Goal: Information Seeking & Learning: Get advice/opinions

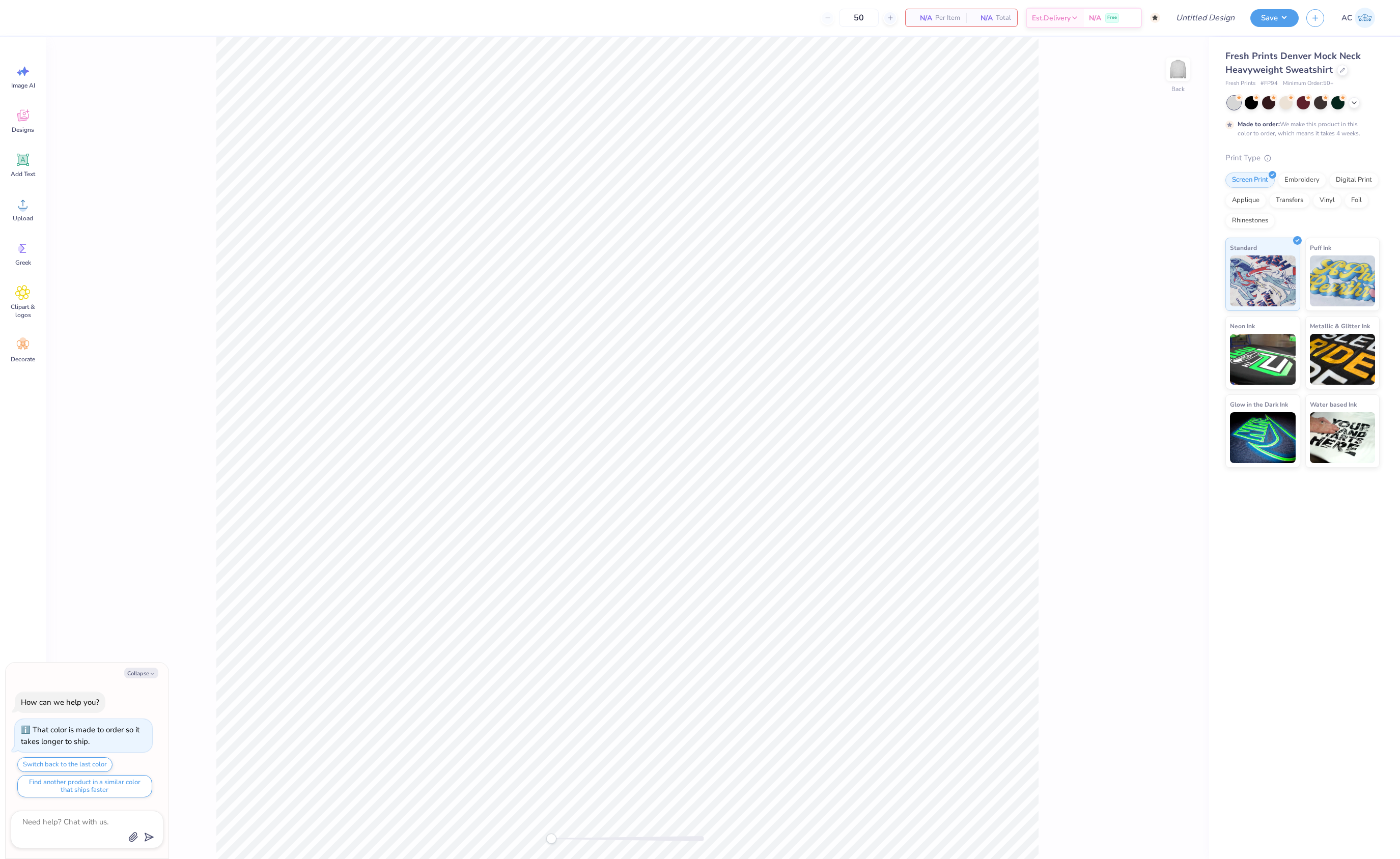
type textarea "x"
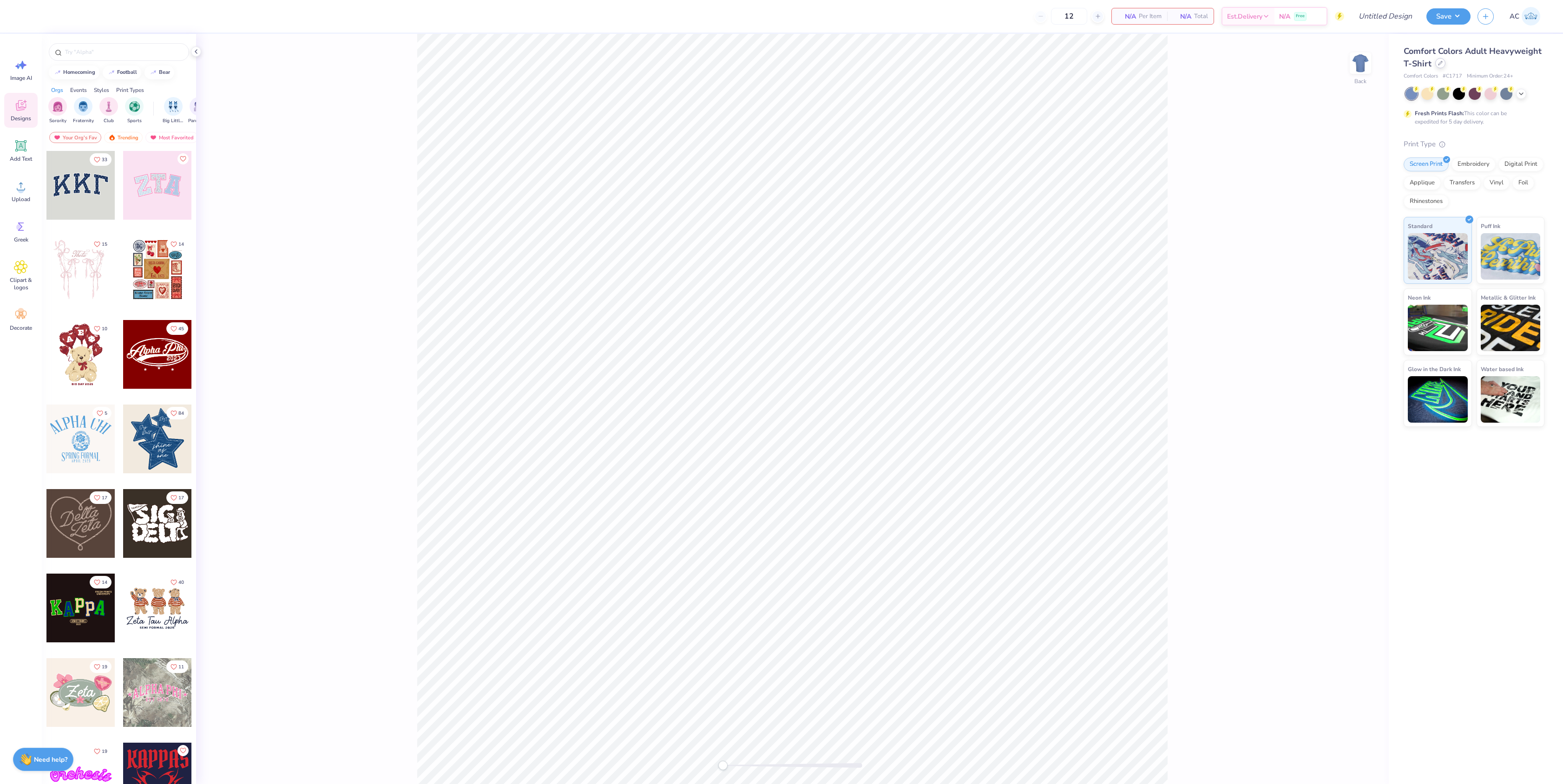
click at [1439, 65] on div at bounding box center [1440, 63] width 10 height 10
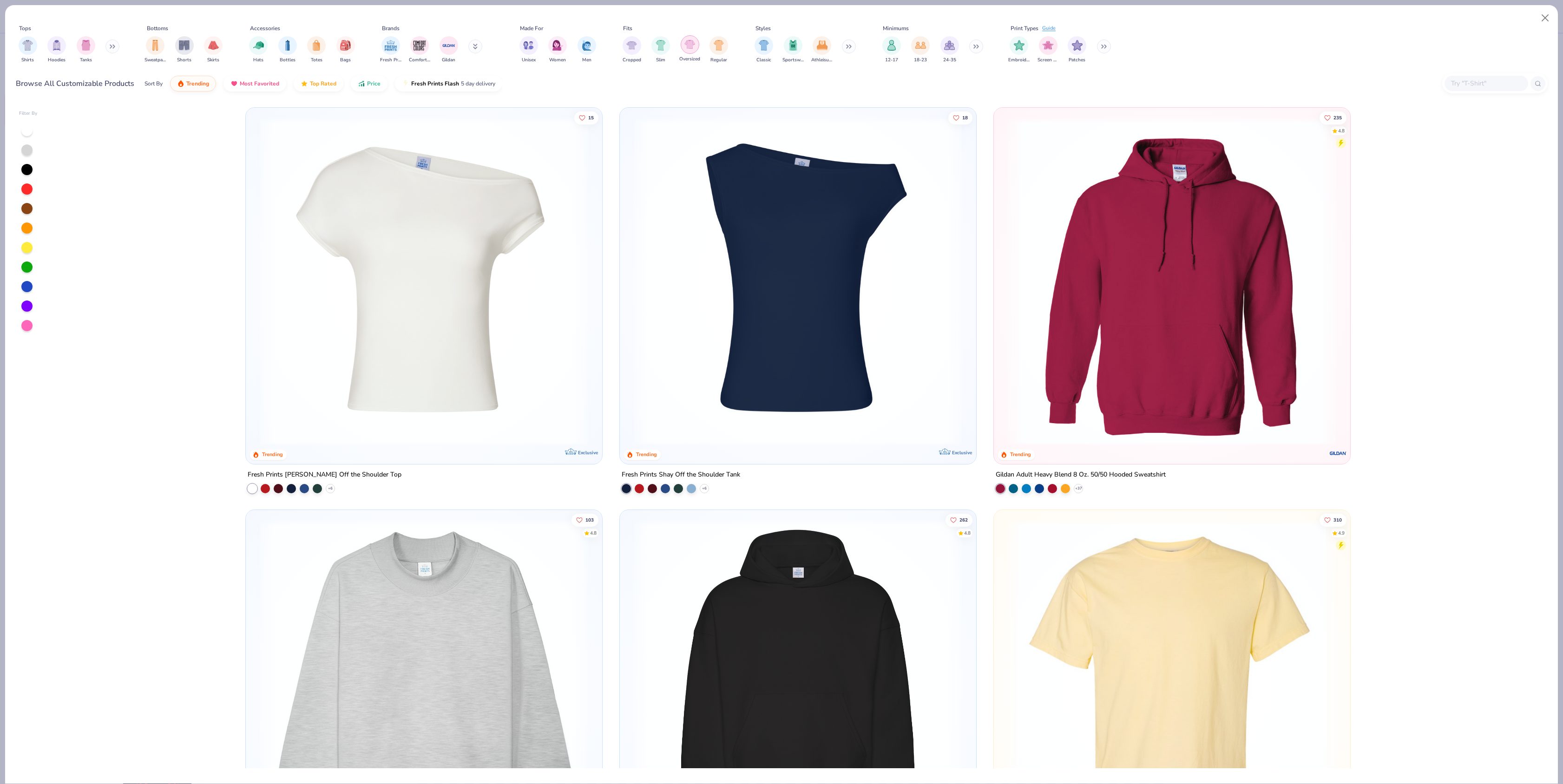
click at [695, 50] on img "filter for Oversized" at bounding box center [690, 44] width 11 height 11
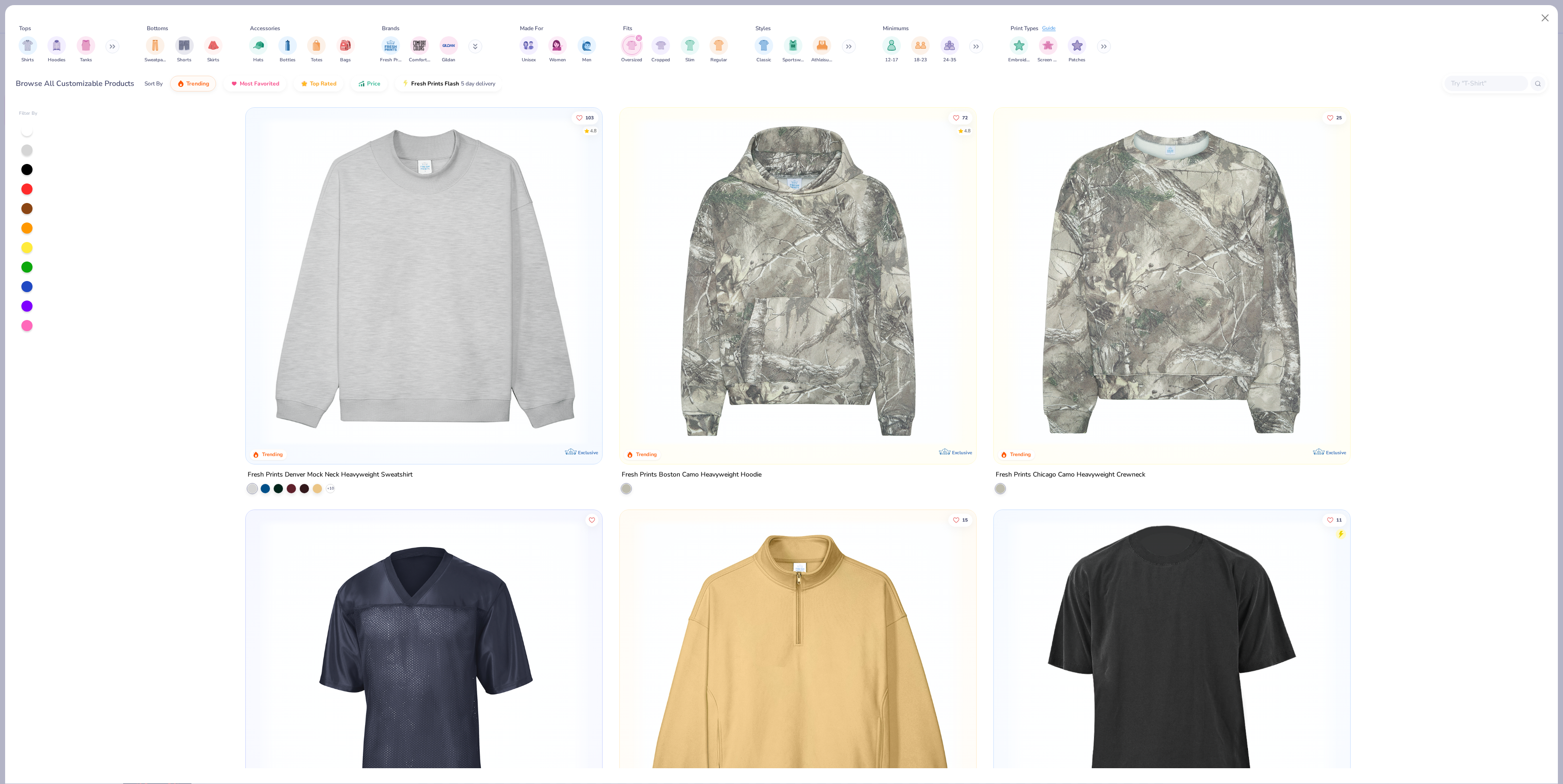
click at [468, 327] on img at bounding box center [424, 281] width 338 height 328
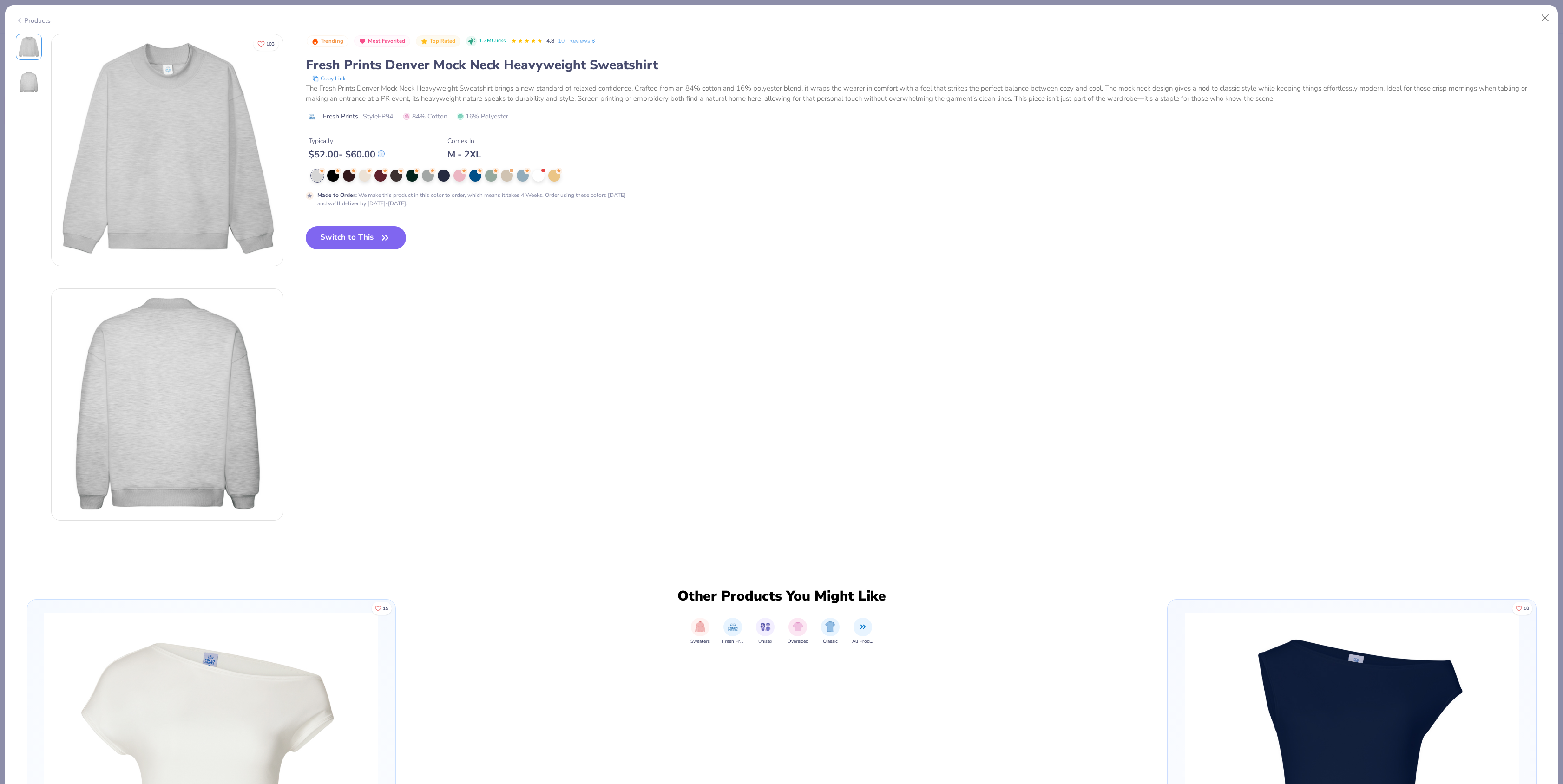
click at [596, 45] on link "10+ Reviews" at bounding box center [577, 41] width 38 height 9
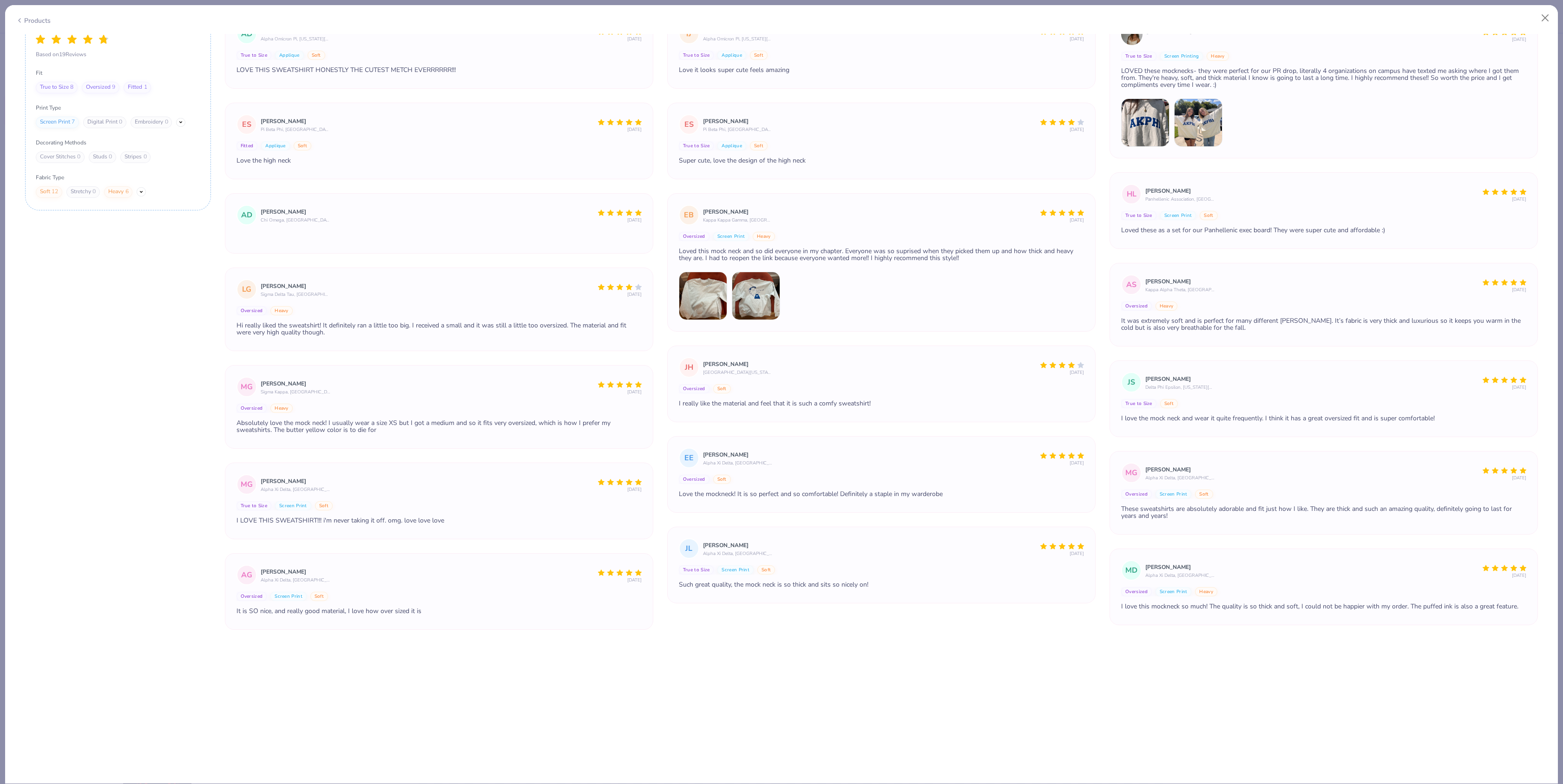
scroll to position [2197, 0]
drag, startPoint x: 406, startPoint y: 370, endPoint x: 487, endPoint y: 371, distance: 81.0
click at [487, 334] on div "Hi really liked the sweatshirt! It definitely ran a little too big. I received …" at bounding box center [439, 327] width 405 height 14
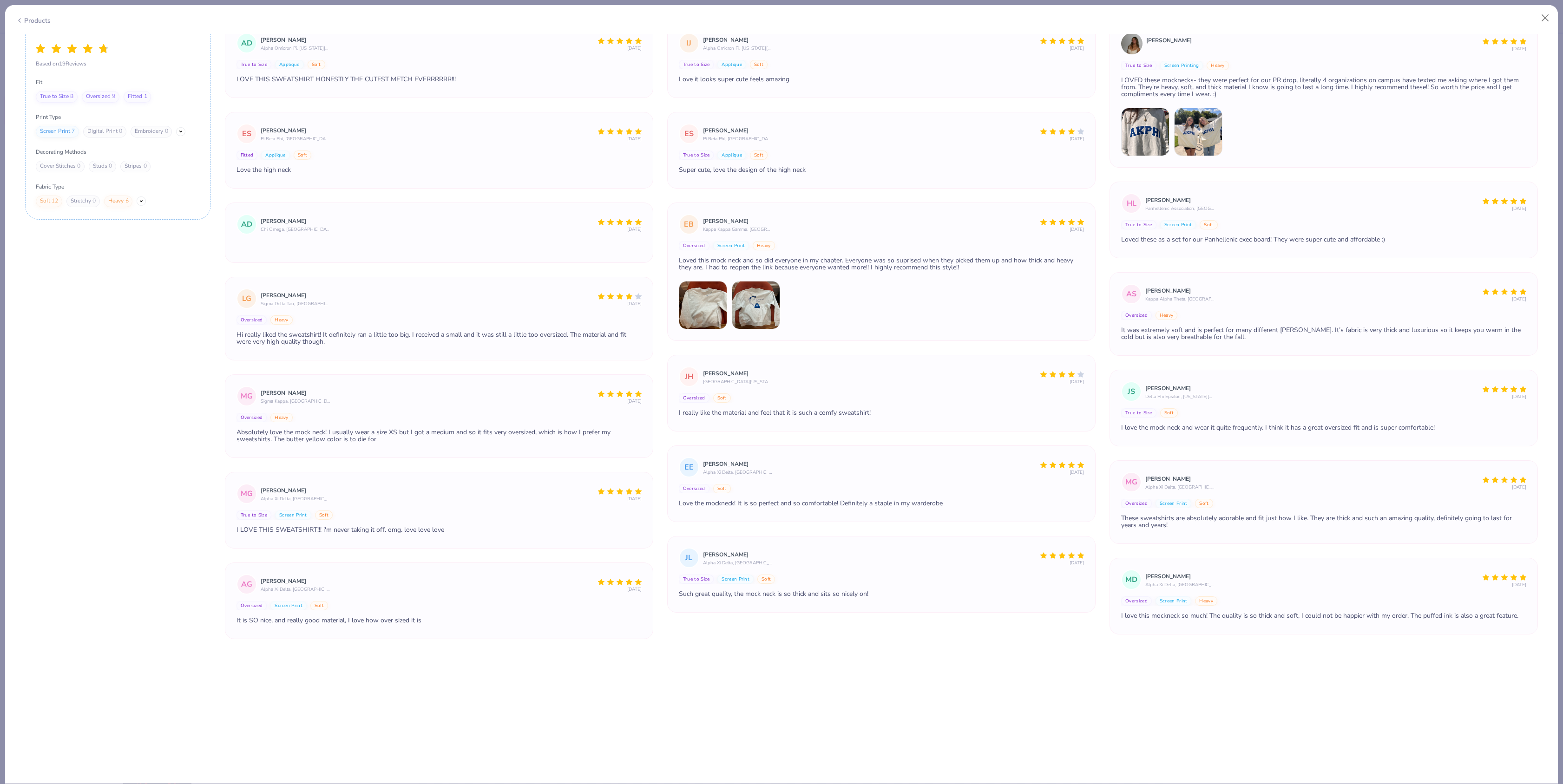
scroll to position [2187, 0]
drag, startPoint x: 343, startPoint y: 380, endPoint x: 476, endPoint y: 378, distance: 133.0
click at [476, 344] on div "Hi really liked the sweatshirt! It definitely ran a little too big. I received …" at bounding box center [439, 337] width 405 height 14
drag, startPoint x: 417, startPoint y: 378, endPoint x: 537, endPoint y: 377, distance: 120.0
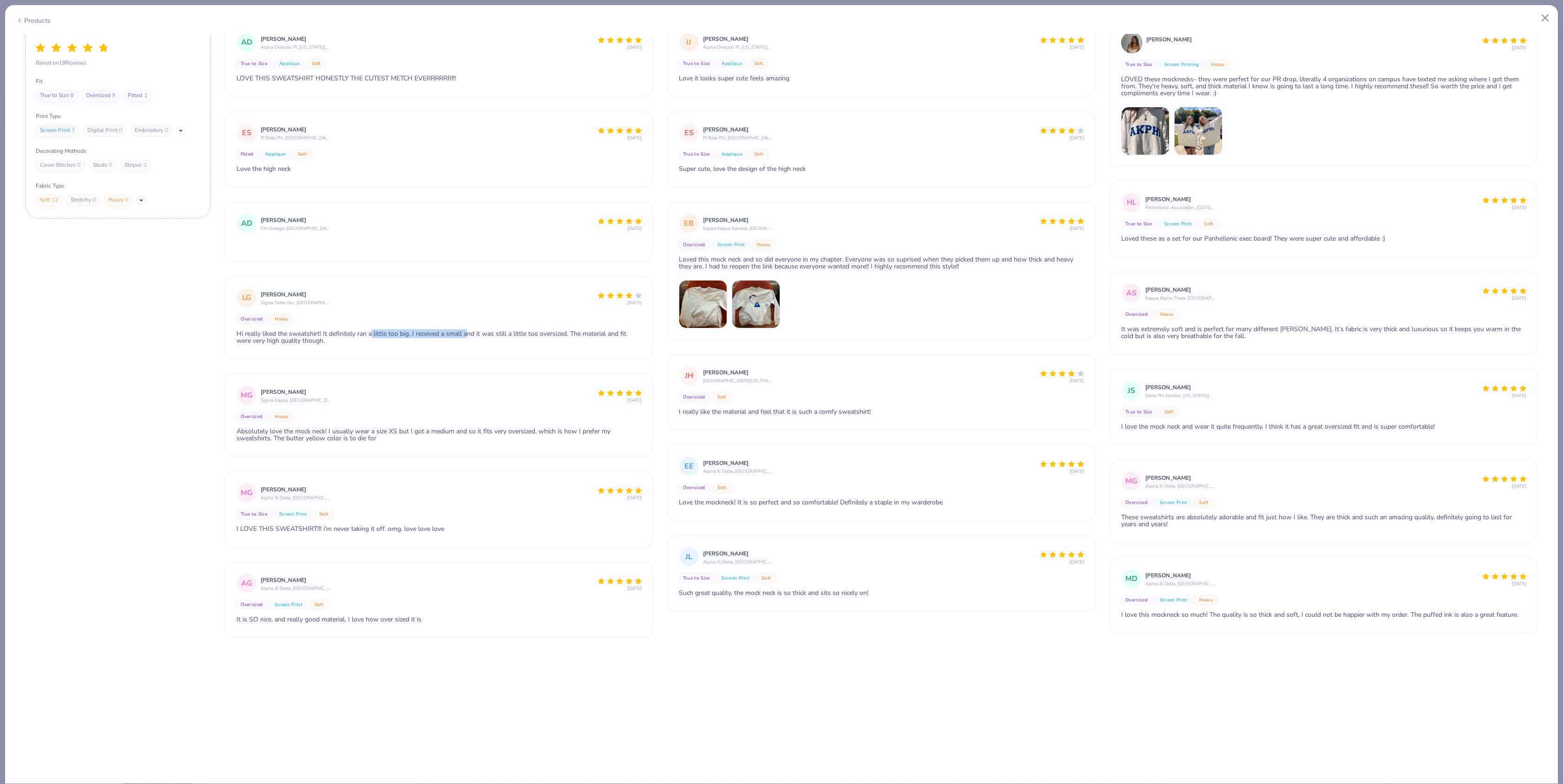
click at [537, 344] on div "Hi really liked the sweatshirt! It definitely ran a little too big. I received …" at bounding box center [439, 337] width 405 height 14
drag, startPoint x: 500, startPoint y: 380, endPoint x: 588, endPoint y: 380, distance: 88.0
click at [588, 344] on div "Hi really liked the sweatshirt! It definitely ran a little too big. I received …" at bounding box center [439, 337] width 405 height 14
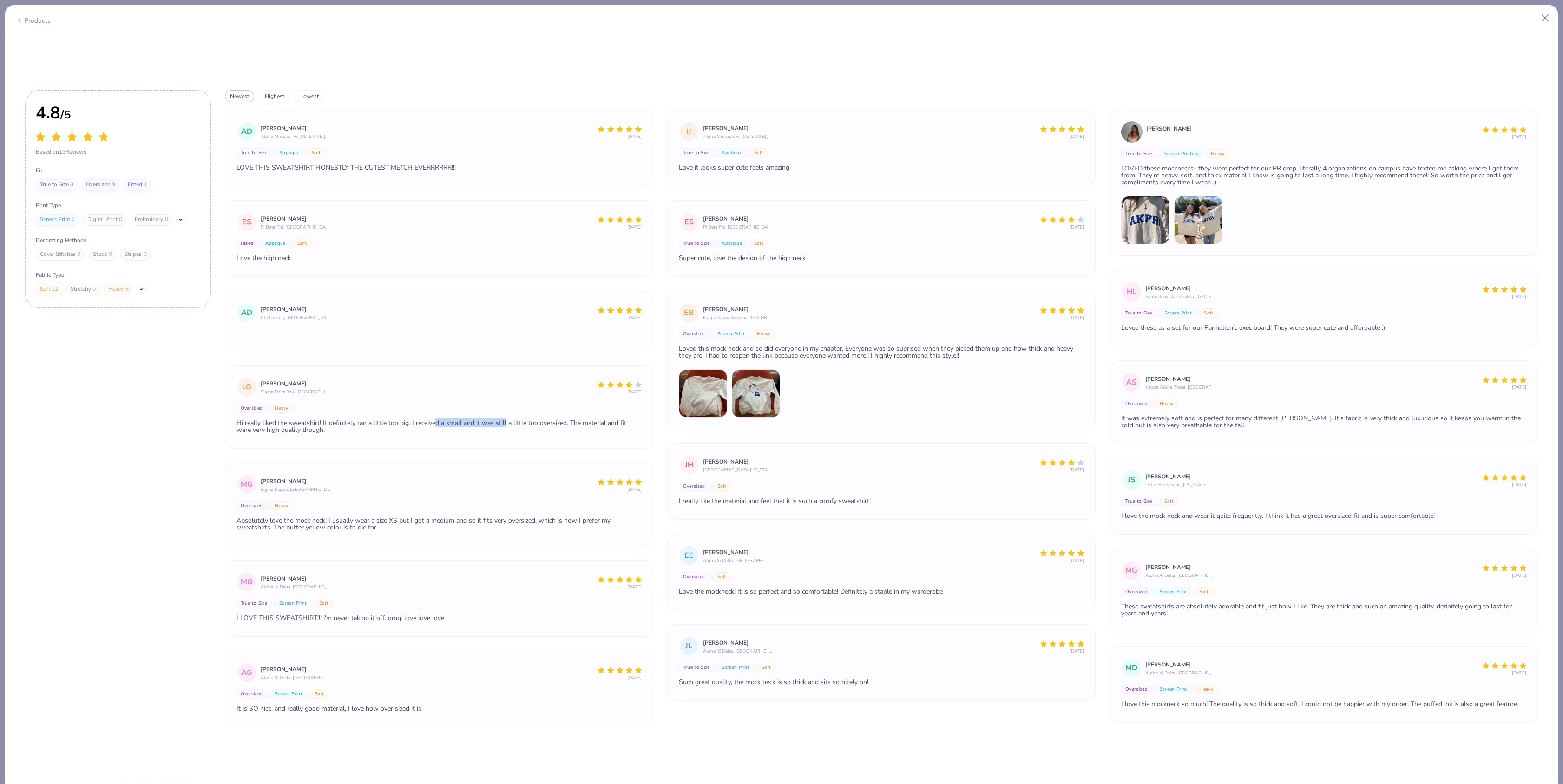
scroll to position [2099, 0]
click at [807, 417] on div at bounding box center [881, 392] width 405 height 48
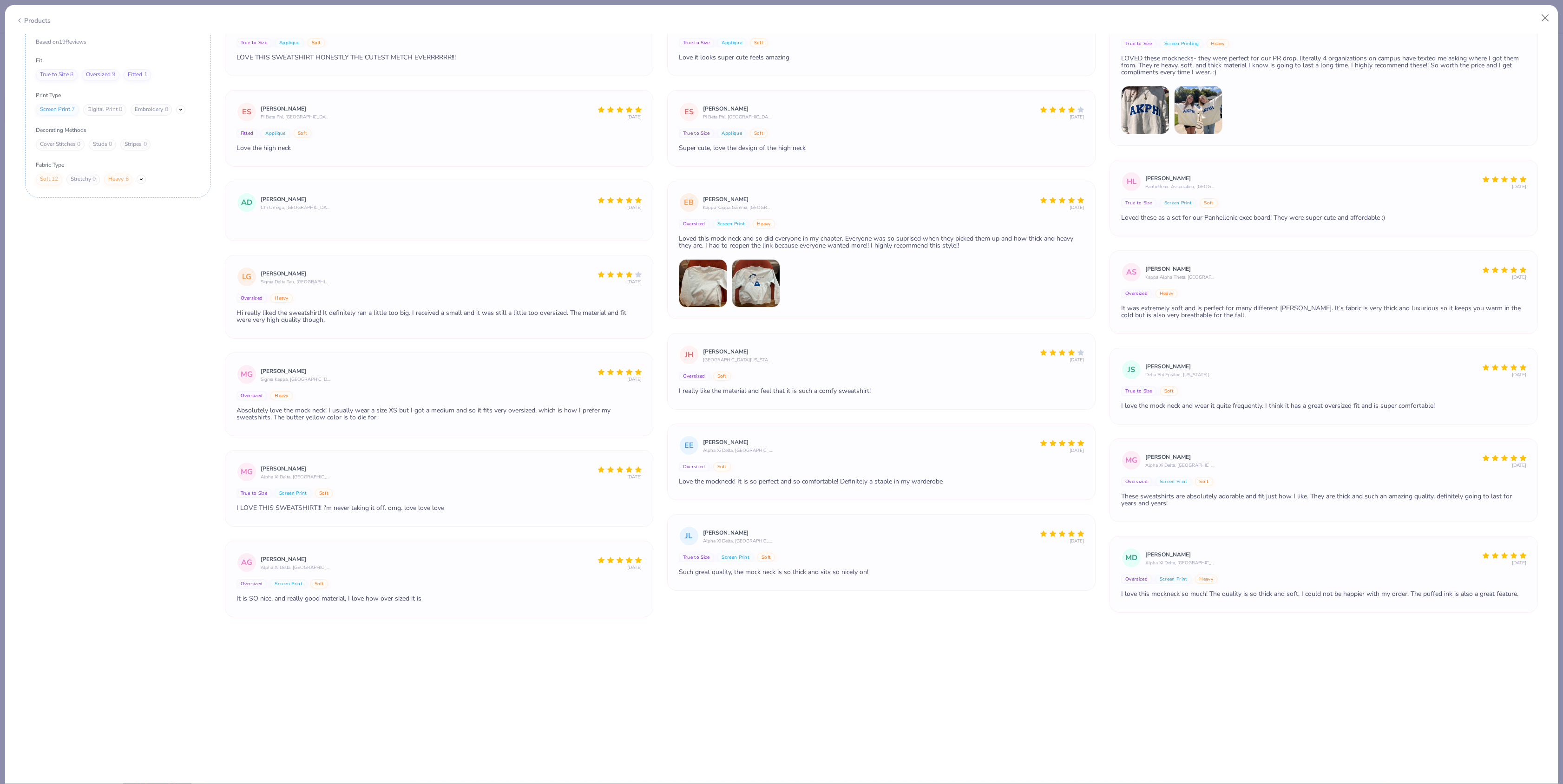
scroll to position [2210, 0]
